Goal: Task Accomplishment & Management: Use online tool/utility

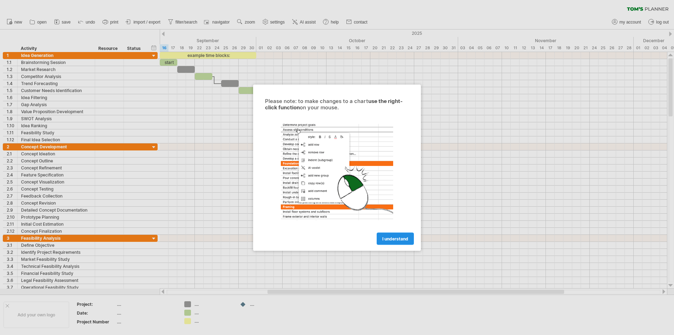
click at [394, 238] on span "I understand" at bounding box center [395, 238] width 26 height 5
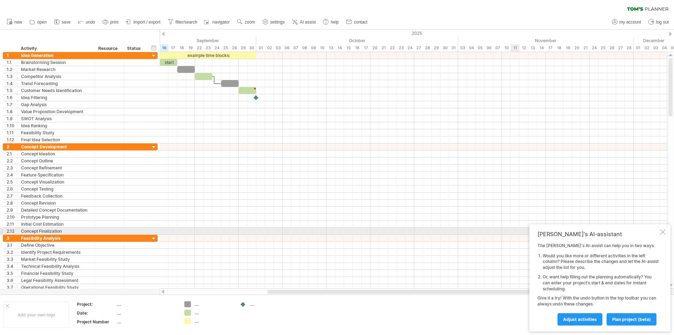
click at [662, 230] on div at bounding box center [663, 232] width 6 height 6
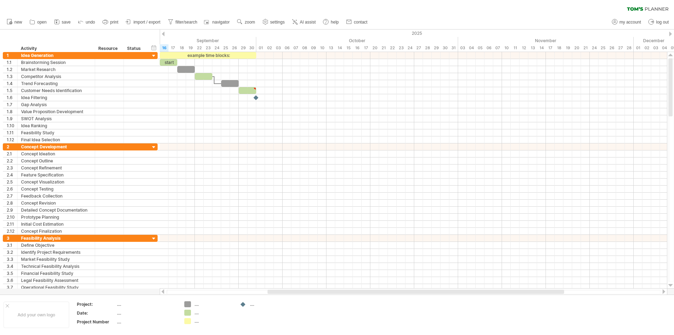
click at [164, 35] on div at bounding box center [163, 34] width 3 height 5
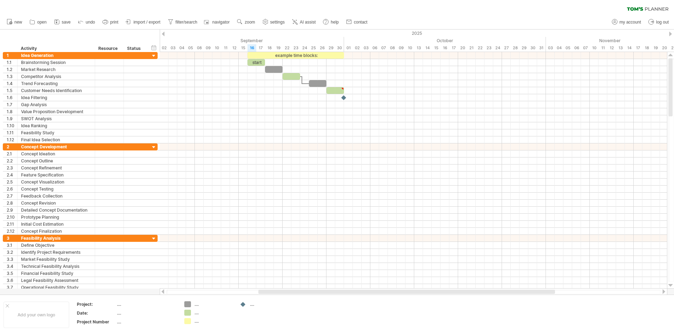
click at [163, 35] on div at bounding box center [163, 34] width 3 height 5
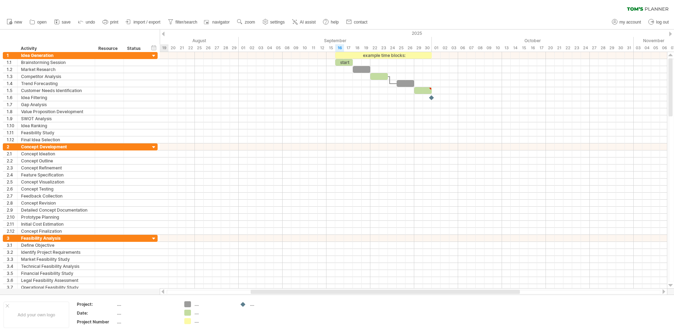
click at [163, 35] on div at bounding box center [163, 34] width 3 height 5
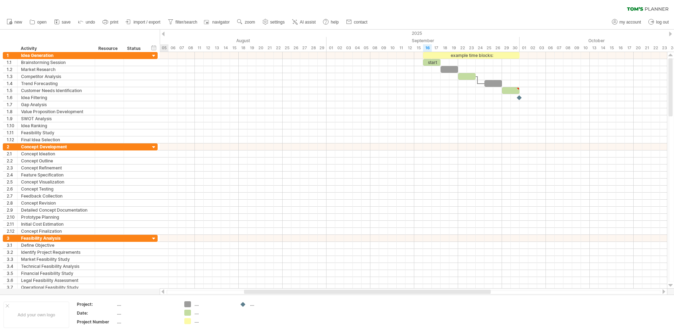
click at [163, 35] on div at bounding box center [163, 34] width 3 height 5
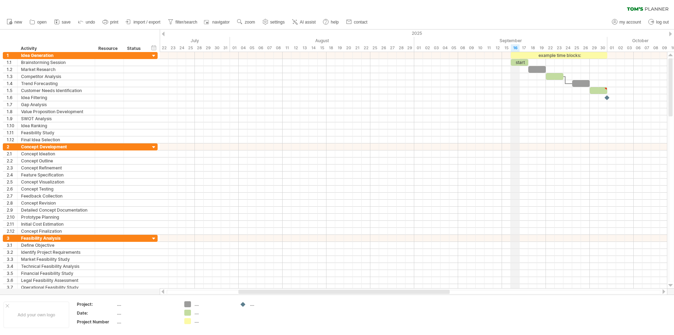
click at [514, 46] on div "16" at bounding box center [515, 47] width 9 height 7
click at [530, 48] on div "18" at bounding box center [532, 47] width 9 height 7
click at [672, 37] on div "2025" at bounding box center [335, 32] width 1703 height 7
click at [670, 35] on div at bounding box center [670, 34] width 3 height 5
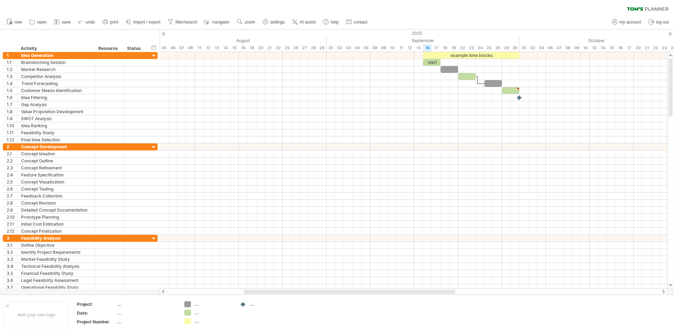
click at [670, 35] on div at bounding box center [670, 34] width 3 height 5
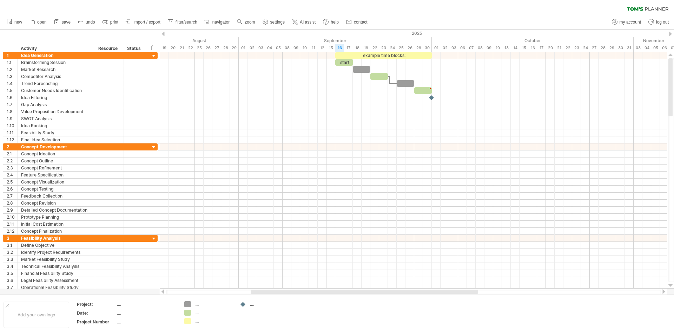
click at [670, 35] on div at bounding box center [670, 34] width 3 height 5
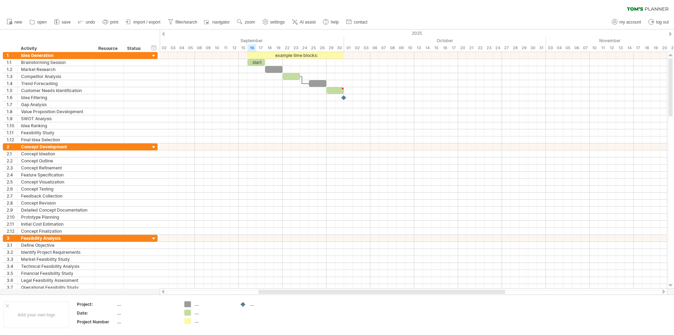
click at [670, 34] on div at bounding box center [670, 34] width 3 height 5
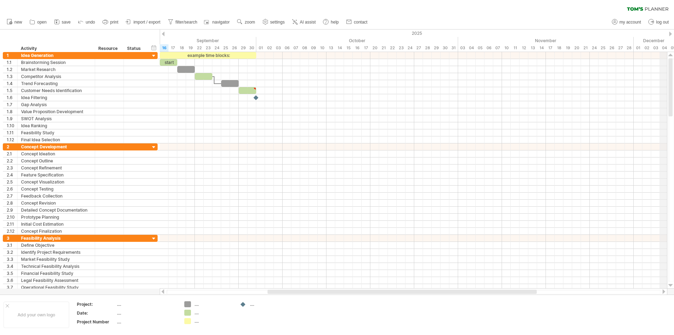
click at [668, 34] on div "2025" at bounding box center [160, 32] width 1352 height 7
click at [667, 33] on div "2025" at bounding box center [160, 32] width 1352 height 7
click at [663, 32] on div "2025" at bounding box center [160, 32] width 1352 height 7
click at [663, 31] on div "2025" at bounding box center [160, 32] width 1352 height 7
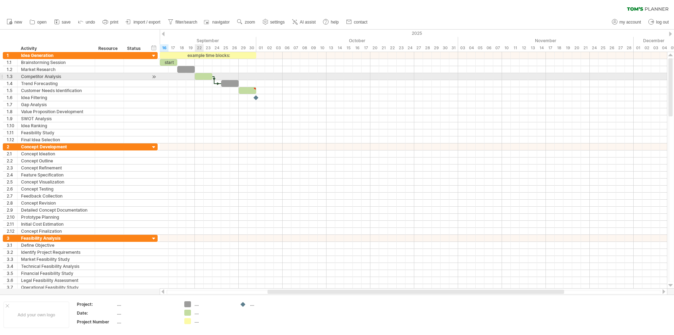
click at [201, 77] on div at bounding box center [204, 76] width 18 height 7
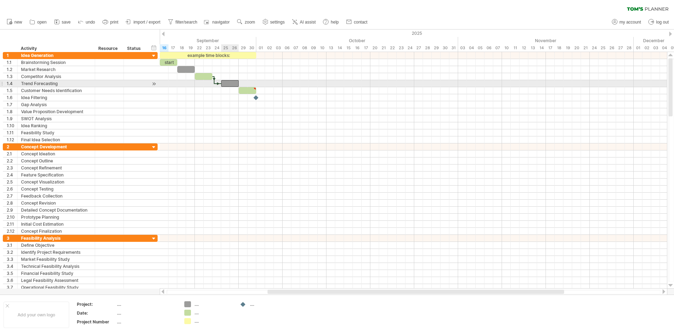
click at [231, 85] on div at bounding box center [230, 83] width 18 height 7
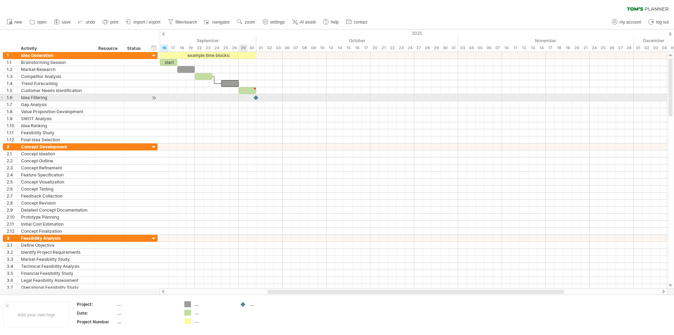
drag, startPoint x: 245, startPoint y: 98, endPoint x: 245, endPoint y: 94, distance: 4.3
click at [245, 98] on div at bounding box center [413, 97] width 507 height 7
click at [245, 94] on div at bounding box center [413, 97] width 507 height 7
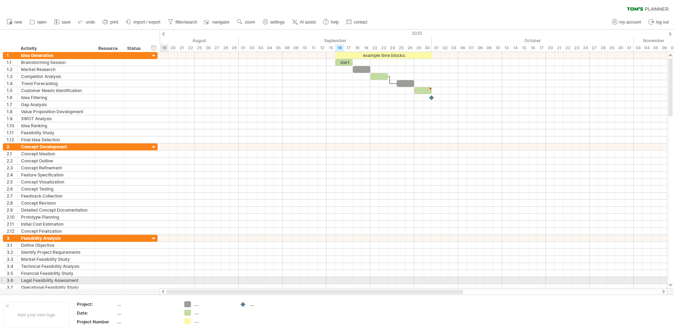
drag, startPoint x: 292, startPoint y: 292, endPoint x: 152, endPoint y: 277, distance: 141.3
click at [152, 277] on div "Trying to reach [DOMAIN_NAME] Connected again... 0% clear filter new 1" at bounding box center [337, 167] width 674 height 335
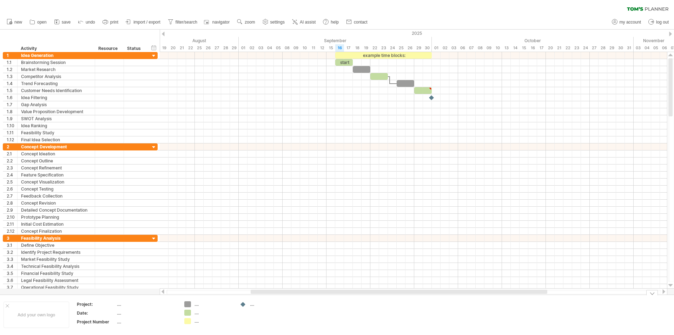
click at [187, 302] on div "Trying to reach [DOMAIN_NAME] Connected again... 0% clear filter new 1" at bounding box center [337, 167] width 674 height 335
click at [192, 309] on td ".... .... ...." at bounding box center [208, 314] width 55 height 27
click at [195, 306] on div "...." at bounding box center [214, 304] width 38 height 6
click at [15, 20] on span "new" at bounding box center [18, 22] width 8 height 5
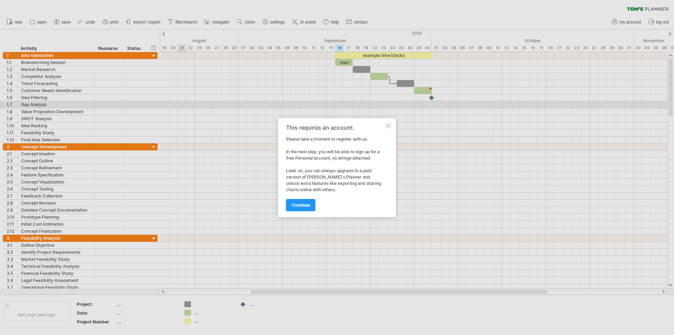
click at [300, 208] on link "continue" at bounding box center [300, 205] width 29 height 12
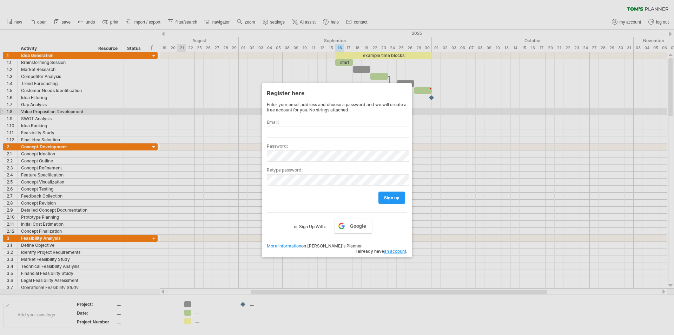
click at [430, 109] on div at bounding box center [337, 167] width 674 height 335
